Goal: Entertainment & Leisure: Consume media (video, audio)

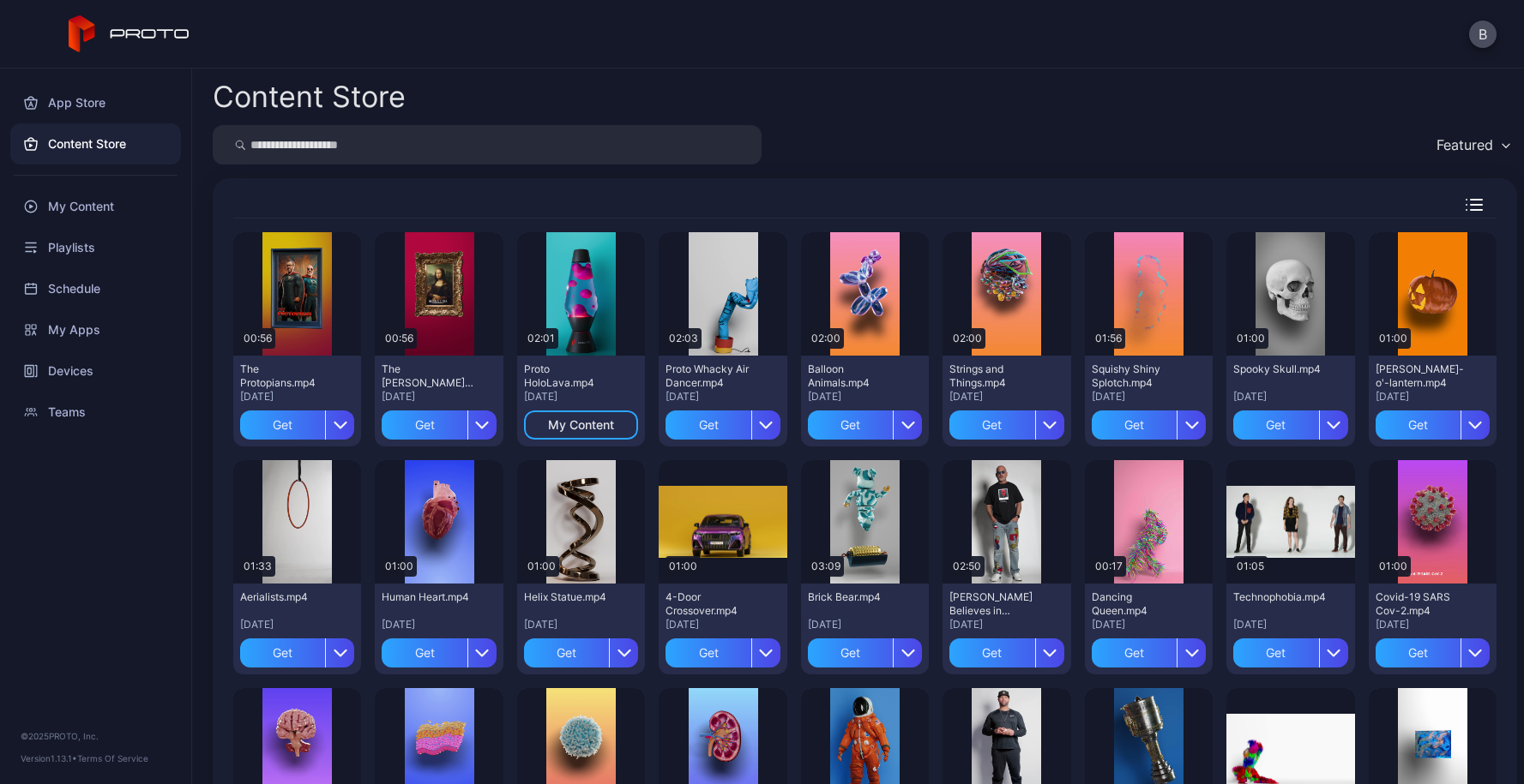
scroll to position [3, 0]
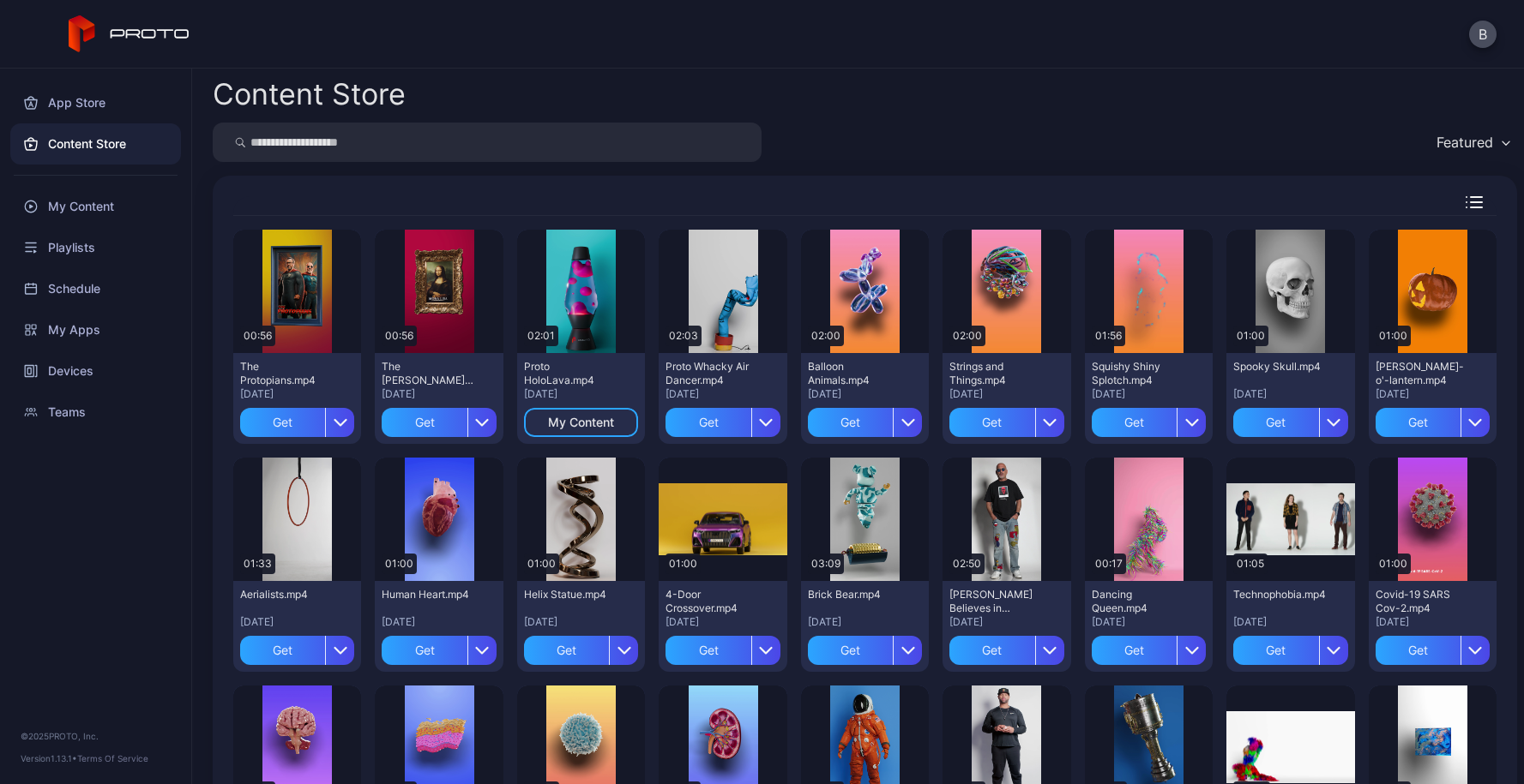
click at [968, 104] on div "Content Store" at bounding box center [865, 94] width 1305 height 29
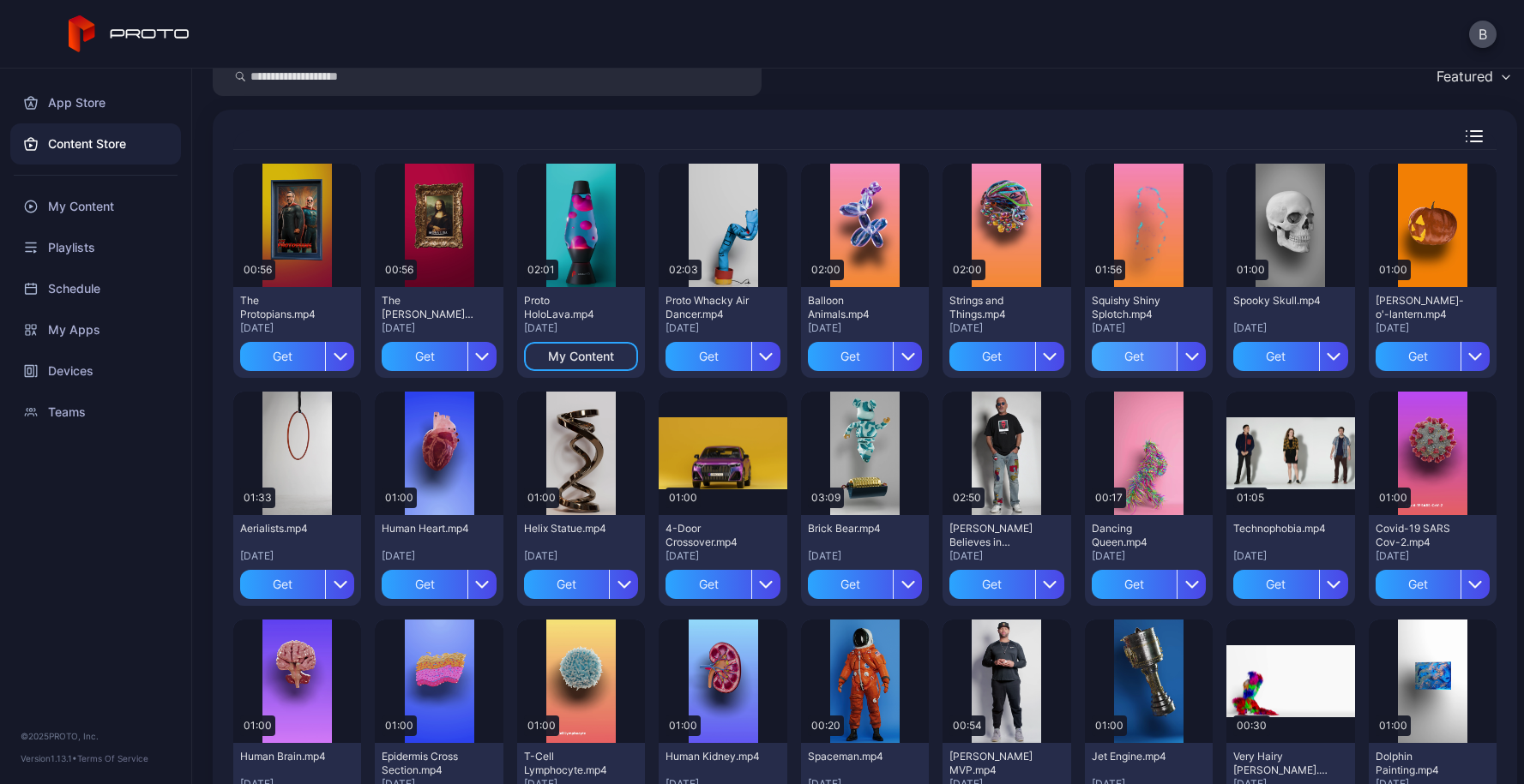
scroll to position [66, 0]
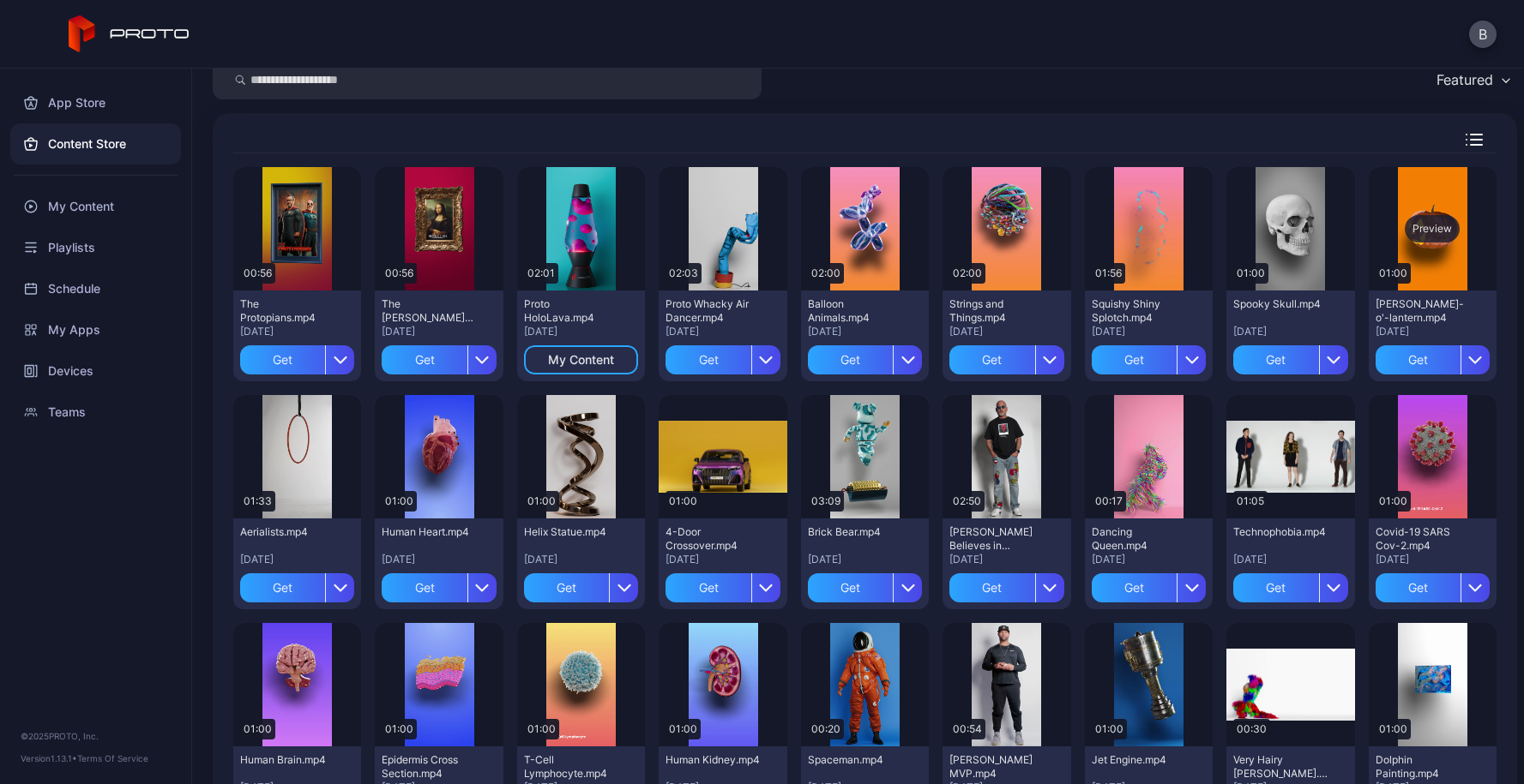
click at [1415, 227] on div "Preview" at bounding box center [1432, 229] width 55 height 27
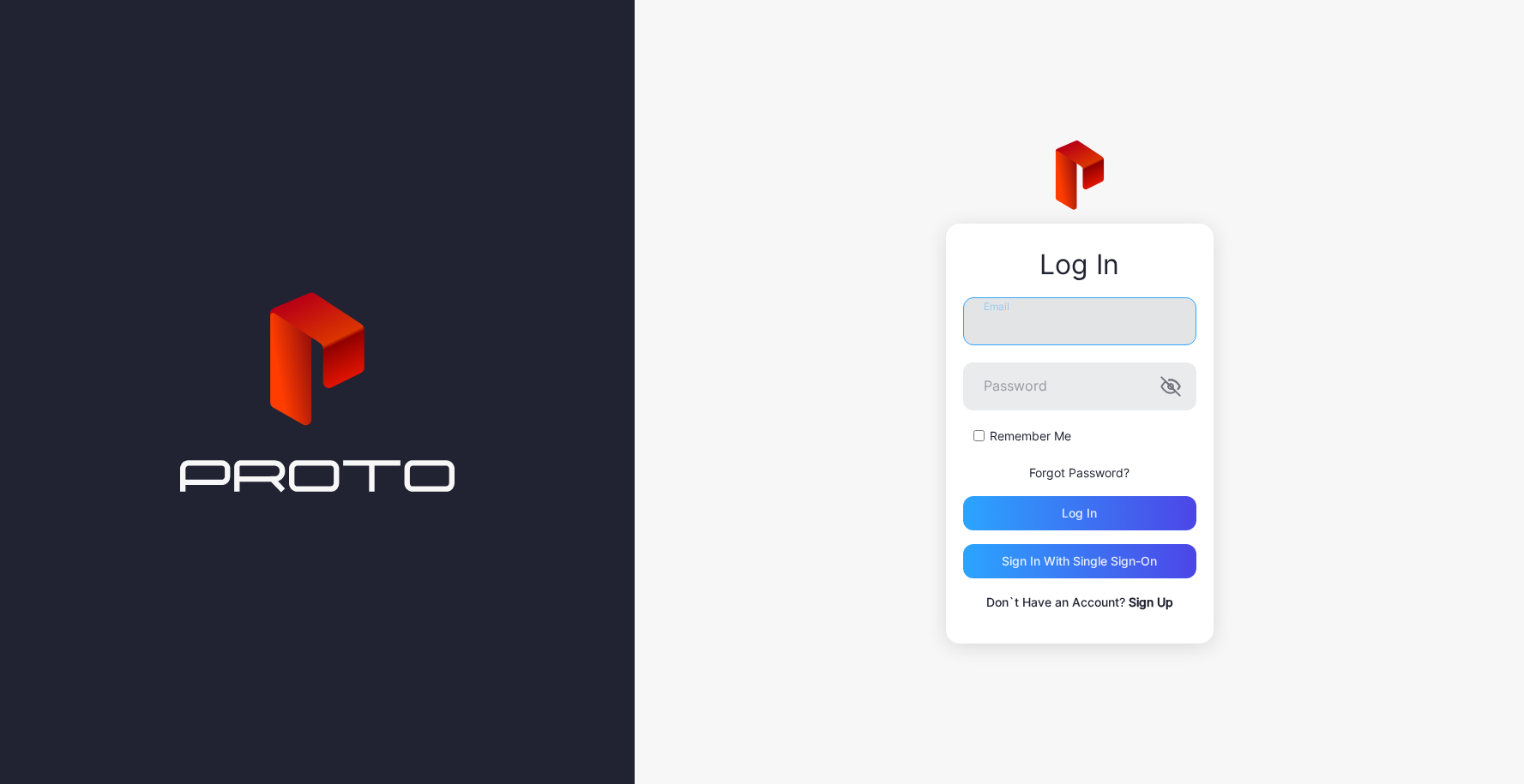
click at [1056, 318] on input "Email" at bounding box center [1080, 321] width 233 height 48
type input "**********"
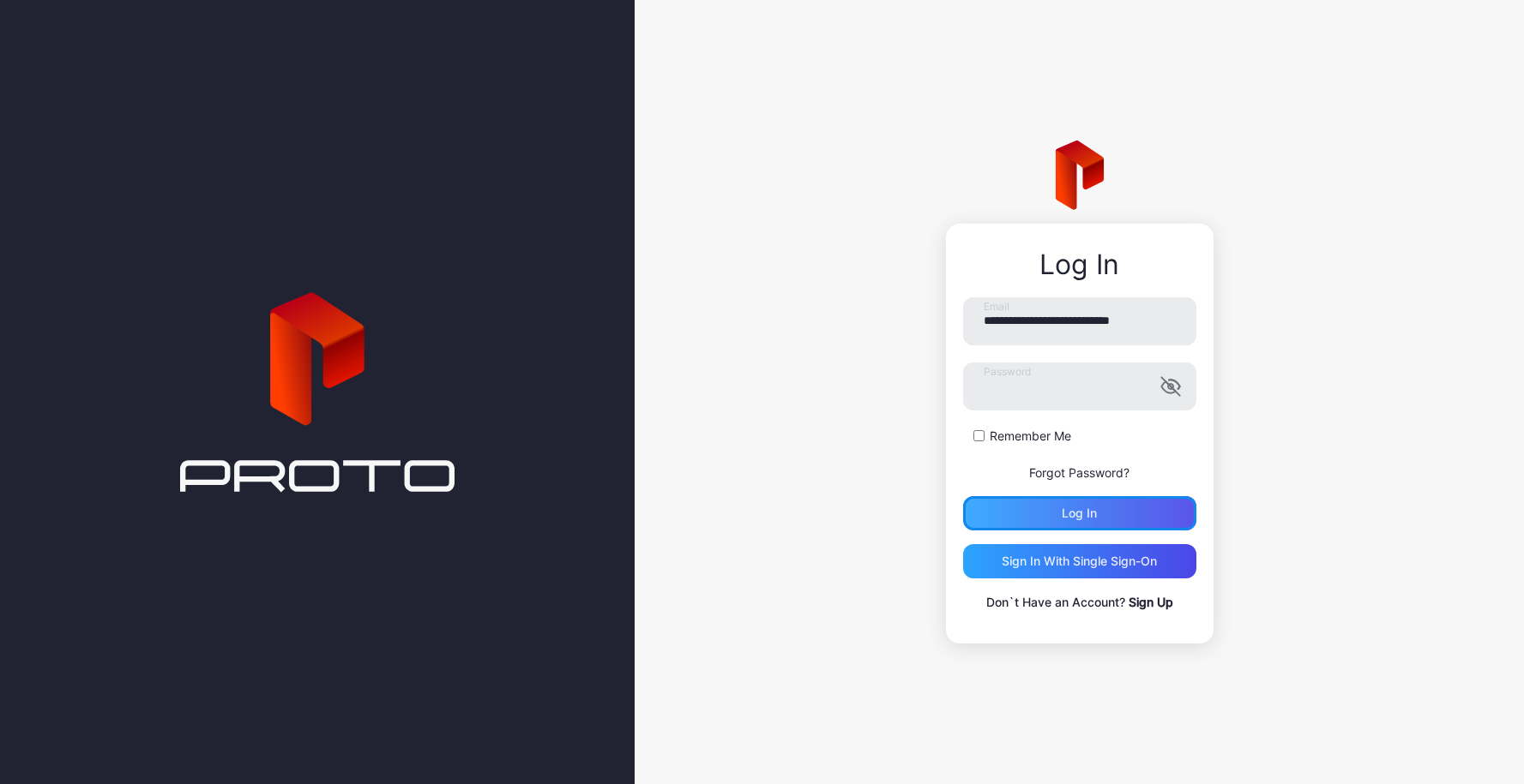
click at [1075, 510] on div "Log in" at bounding box center [1080, 513] width 36 height 14
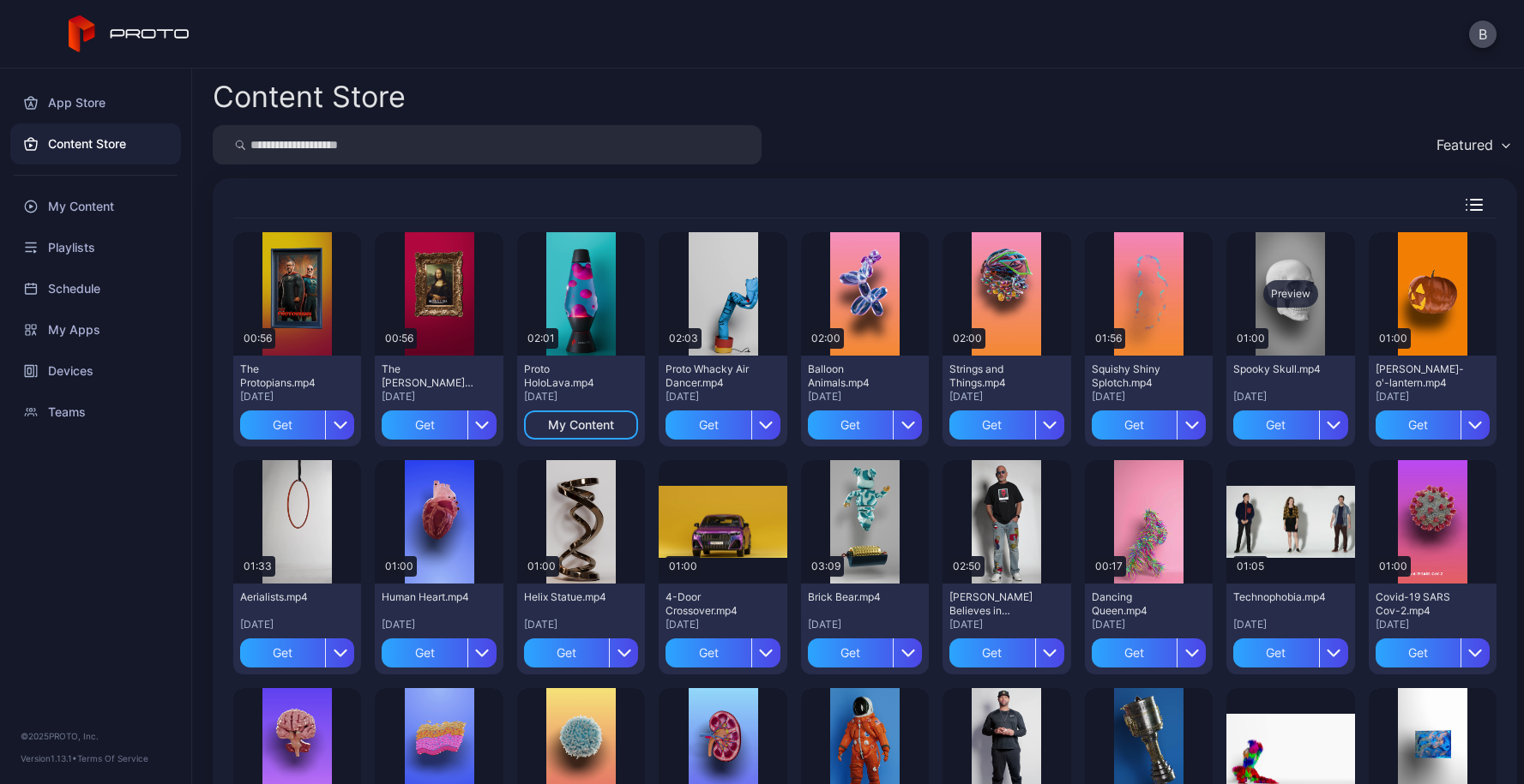
click at [1278, 294] on div "Preview" at bounding box center [1291, 293] width 55 height 27
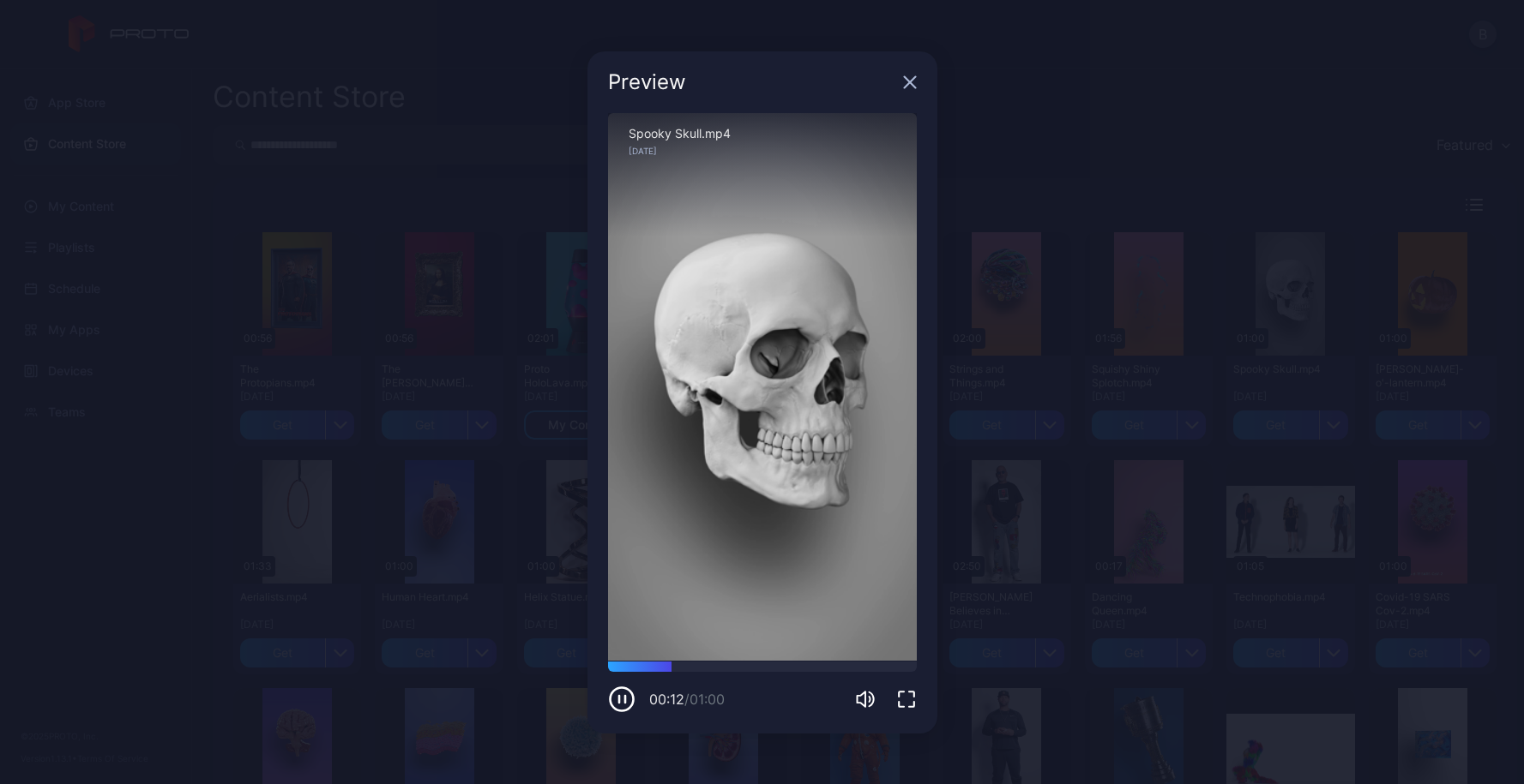
click at [905, 83] on icon "button" at bounding box center [910, 82] width 14 height 14
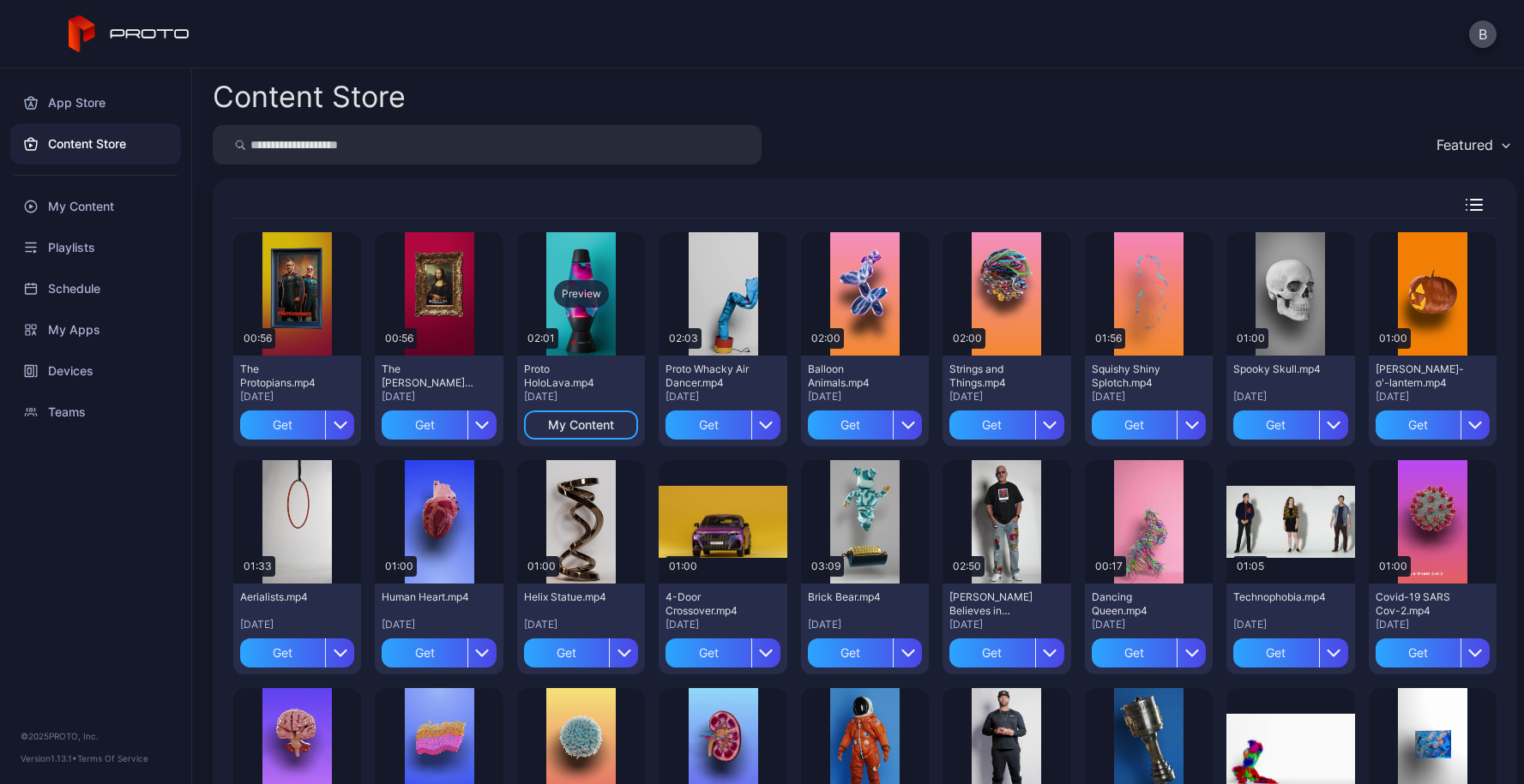
click at [573, 291] on div "Preview" at bounding box center [581, 293] width 55 height 27
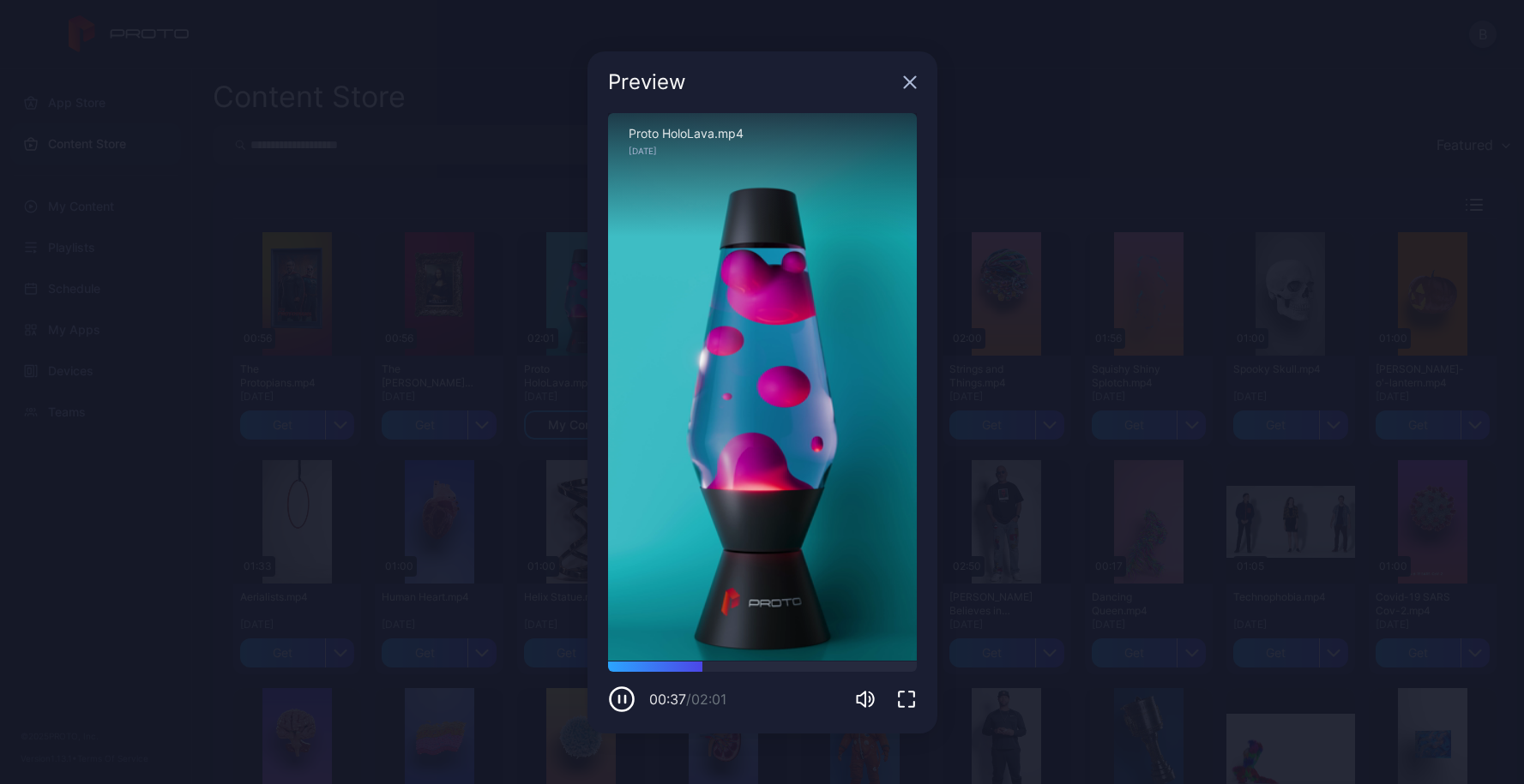
click at [910, 82] on icon "button" at bounding box center [910, 81] width 11 height 11
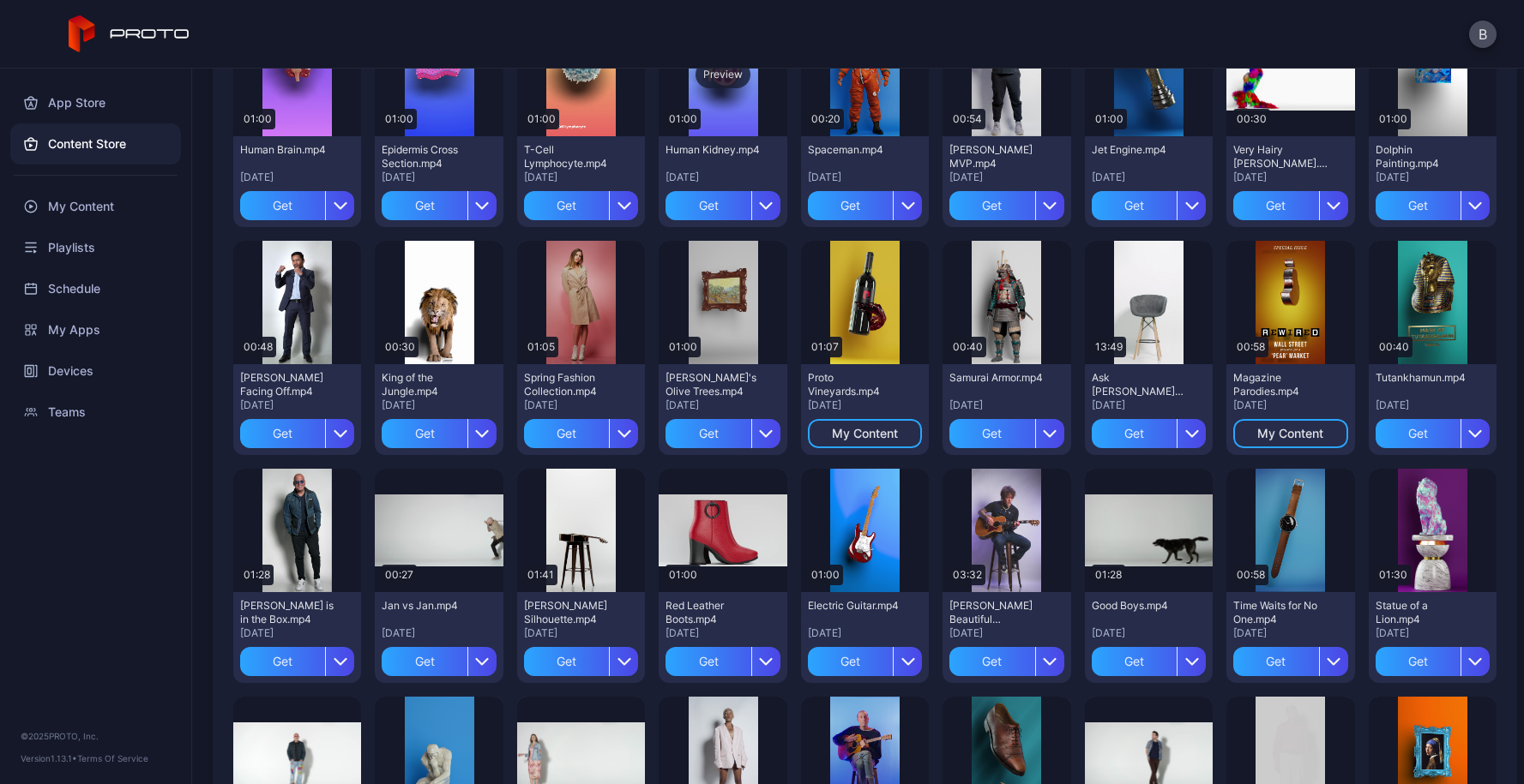
scroll to position [706, 0]
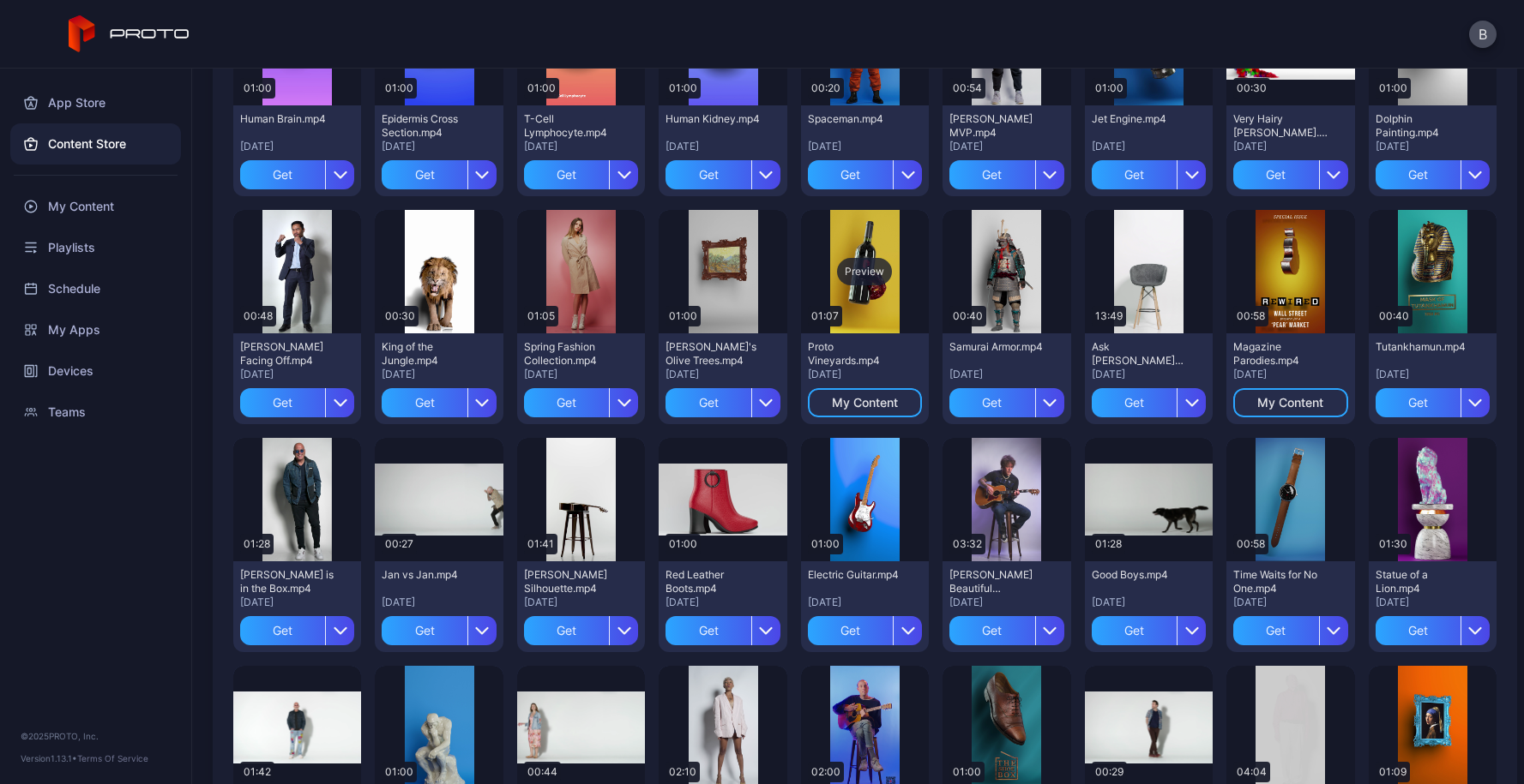
click at [863, 268] on div "Preview" at bounding box center [864, 271] width 55 height 27
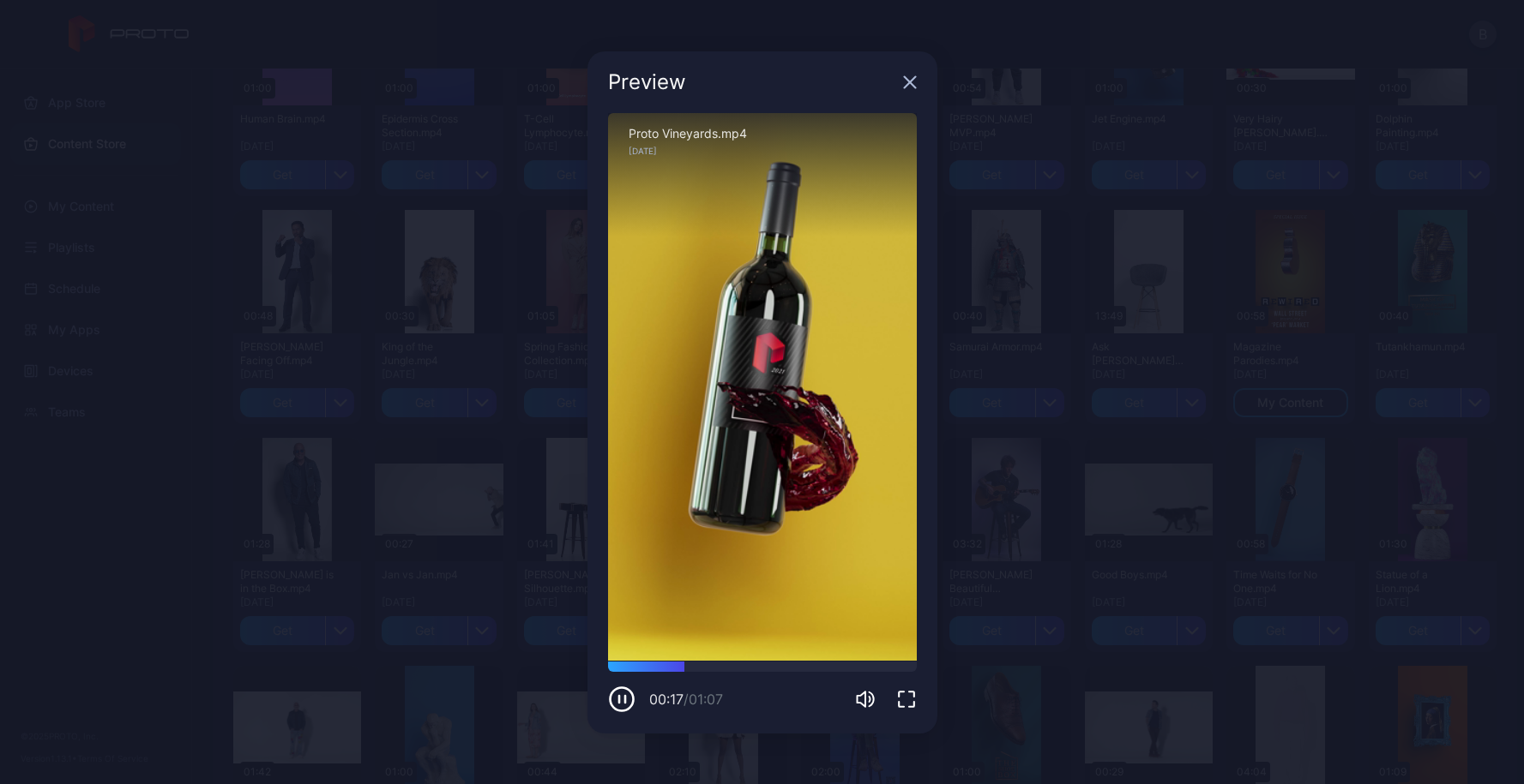
click at [905, 84] on icon "button" at bounding box center [910, 81] width 11 height 11
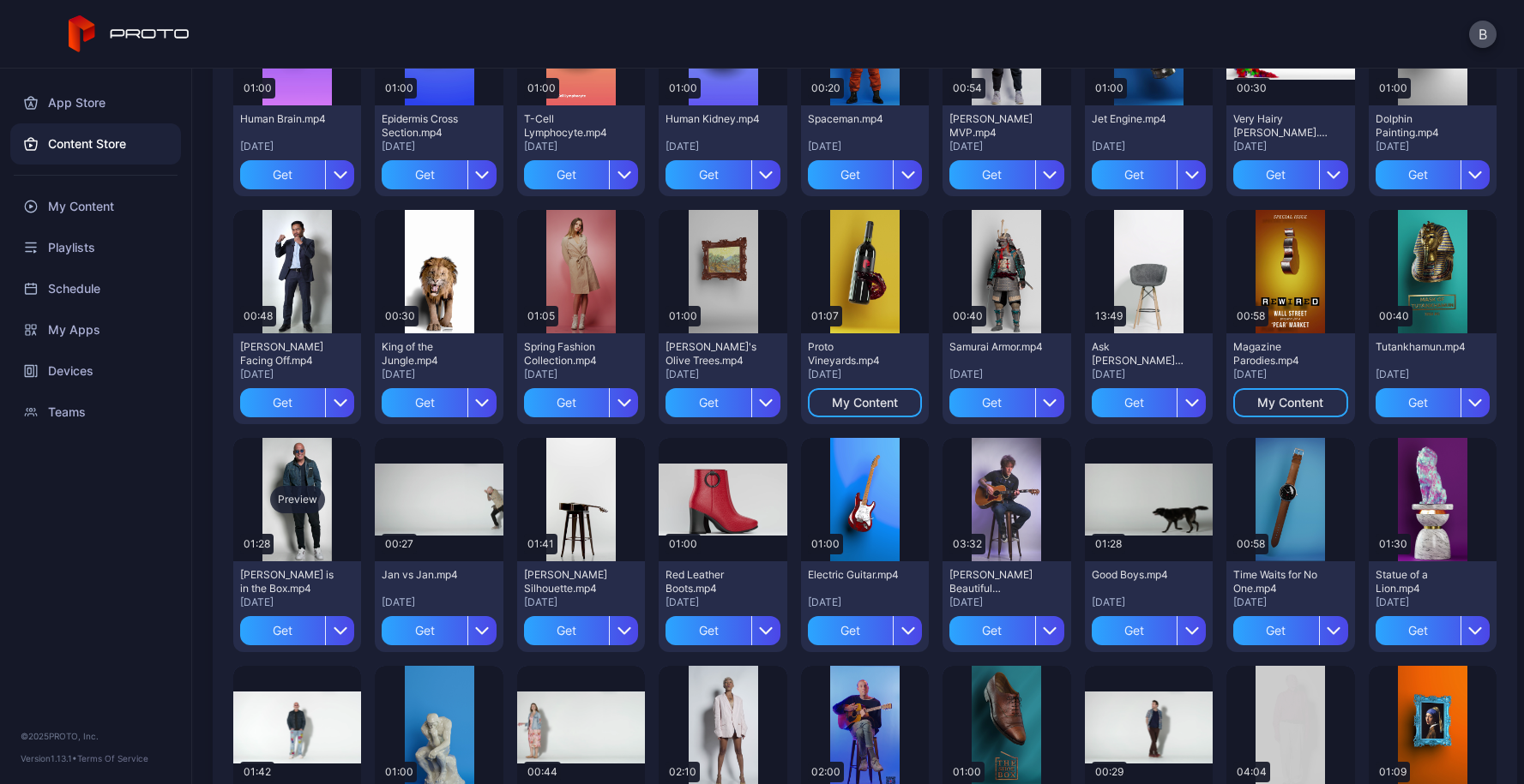
click at [298, 497] on div "Preview" at bounding box center [297, 499] width 55 height 27
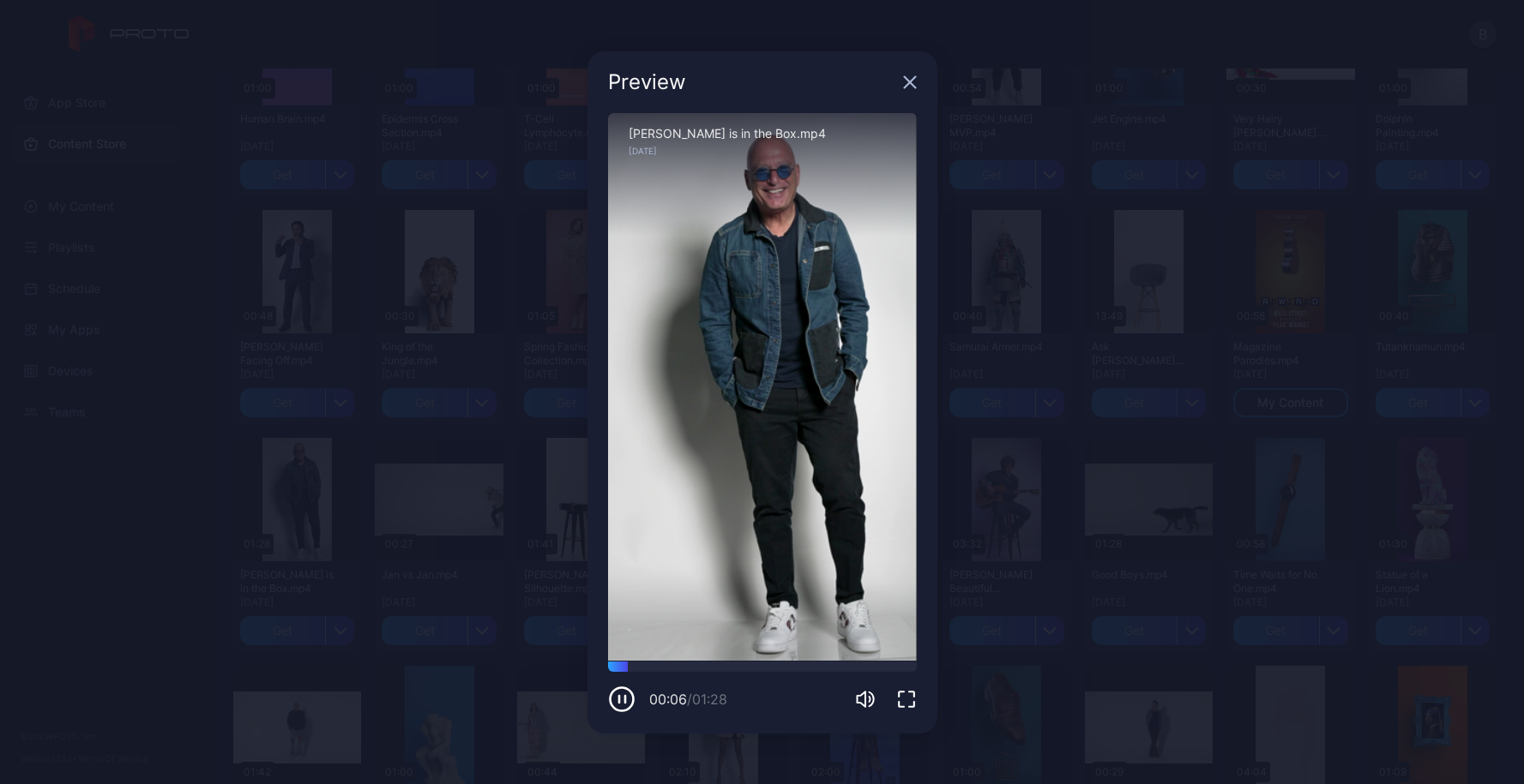
click at [914, 81] on icon "button" at bounding box center [910, 82] width 14 height 14
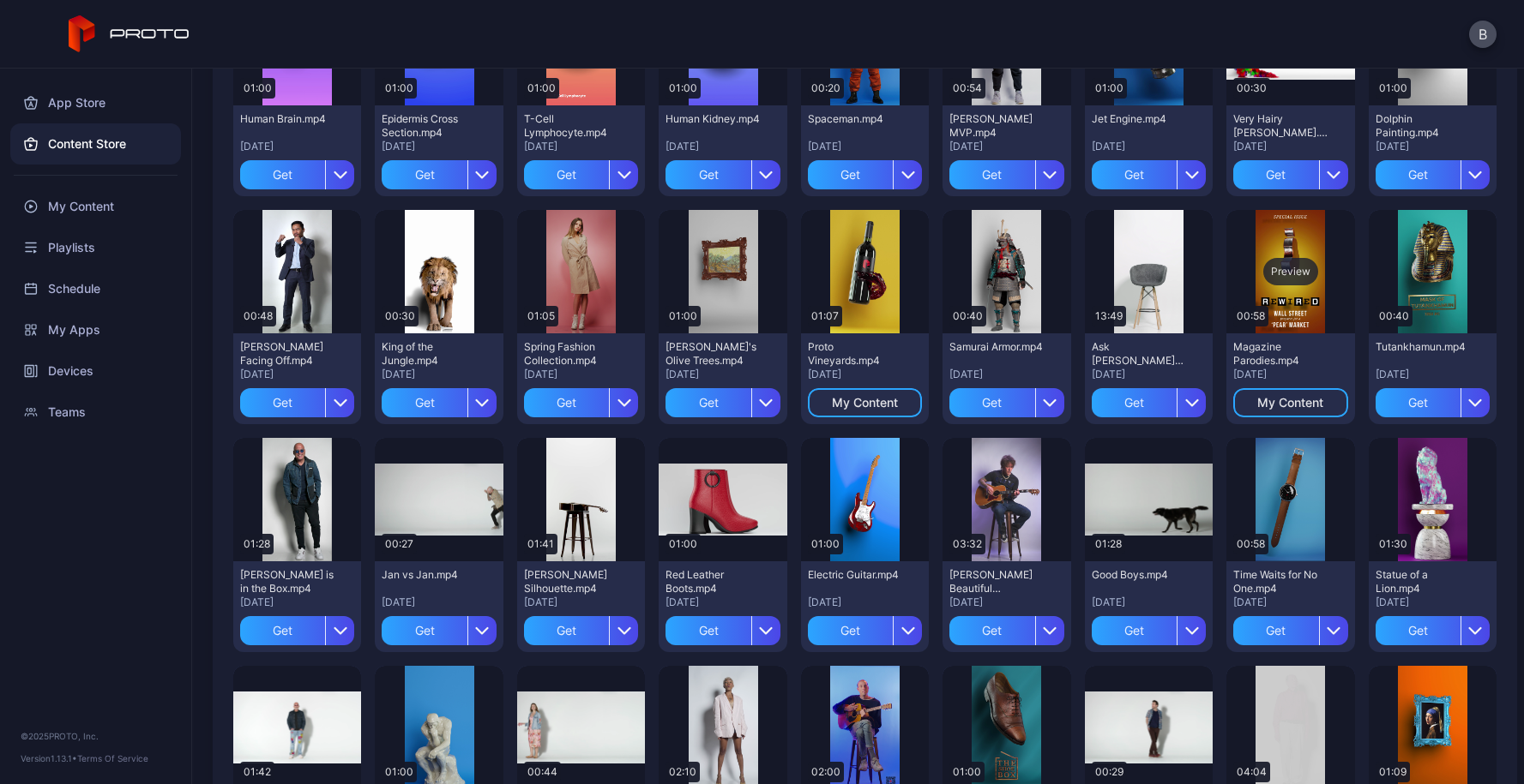
click at [1273, 268] on div "Preview" at bounding box center [1291, 271] width 55 height 27
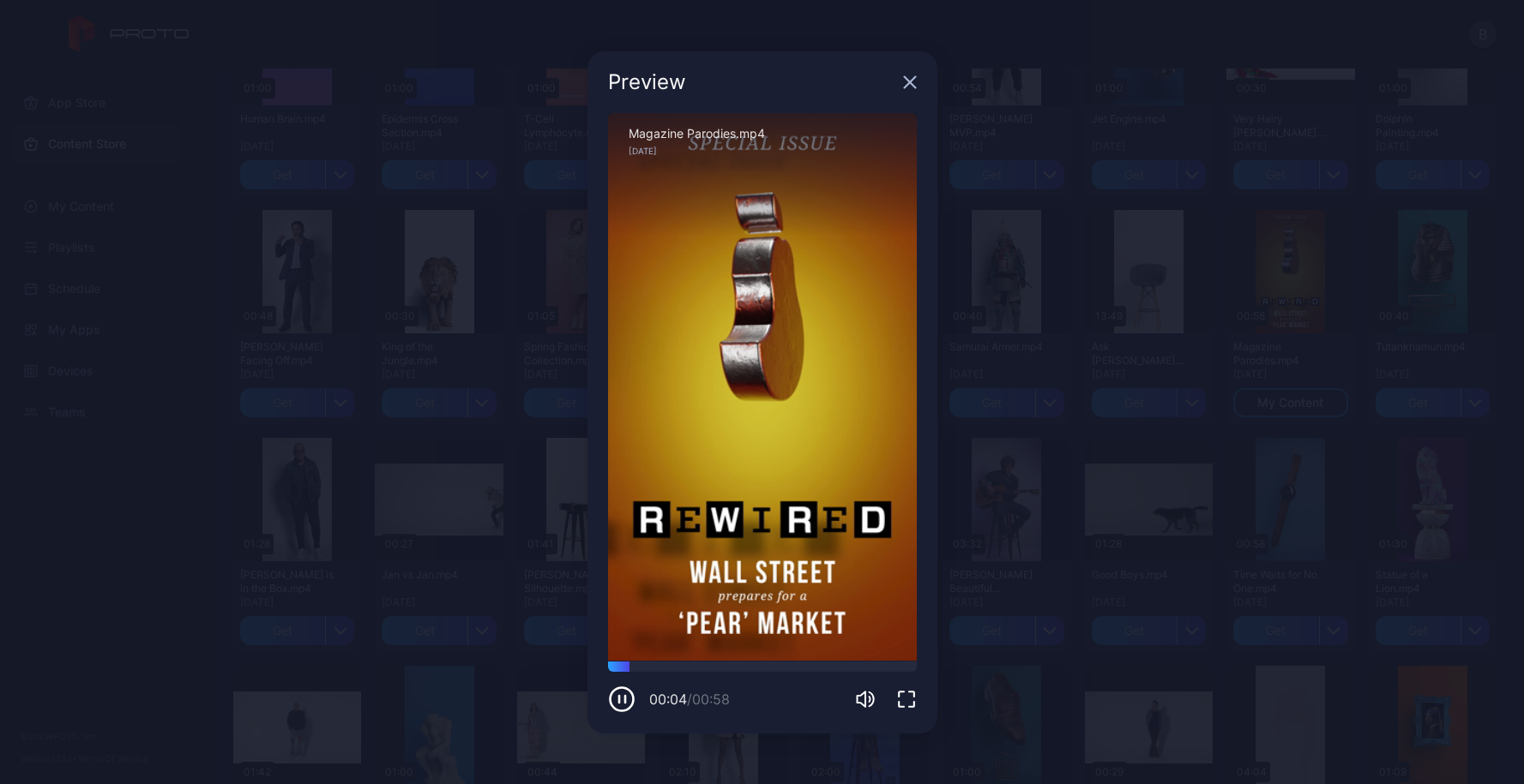
click at [866, 710] on div "00:04 / 00:58" at bounding box center [762, 699] width 308 height 27
click at [866, 691] on icon "button" at bounding box center [865, 700] width 21 height 21
click at [907, 81] on icon "button" at bounding box center [910, 82] width 14 height 14
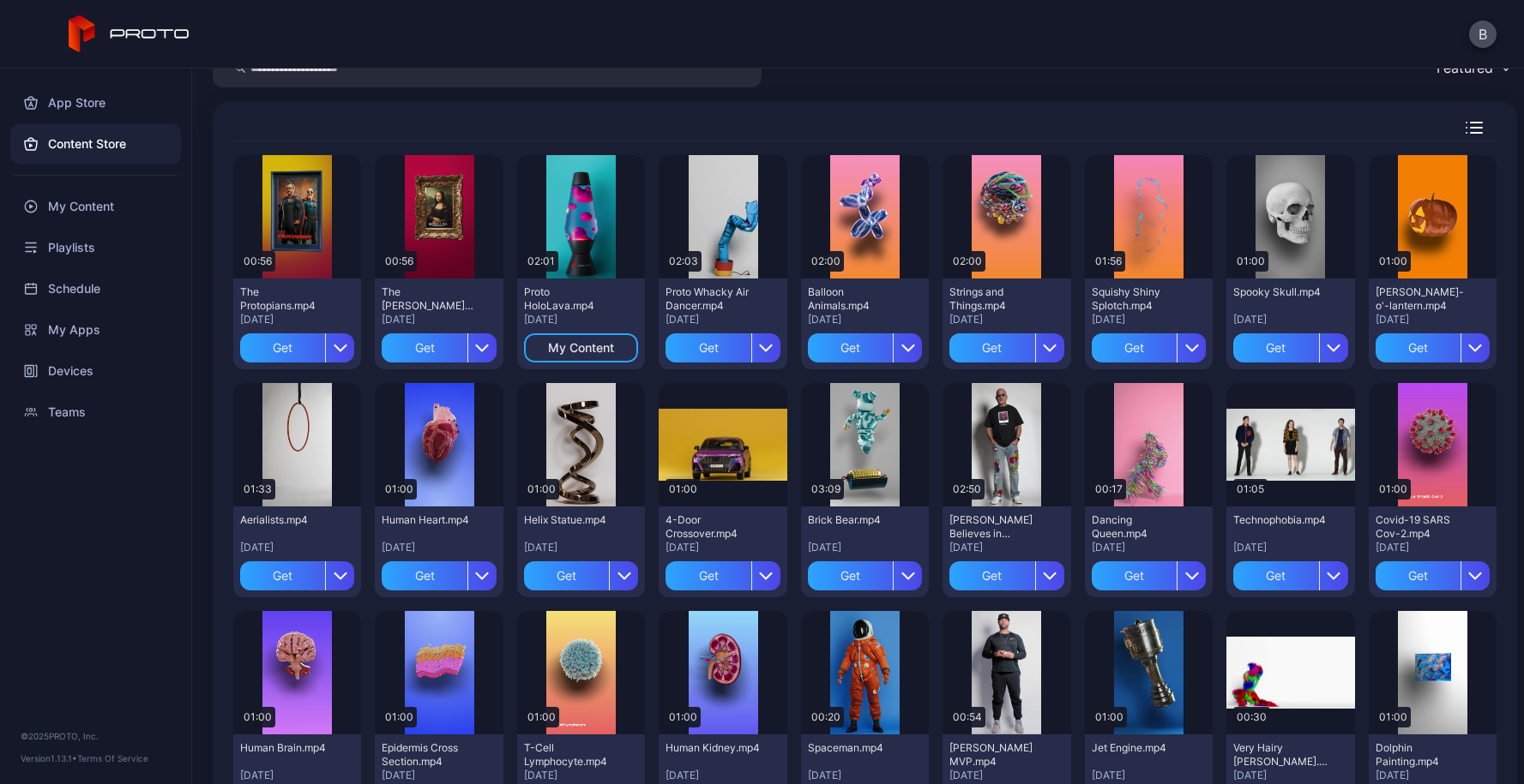
scroll to position [0, 0]
